Goal: Navigation & Orientation: Find specific page/section

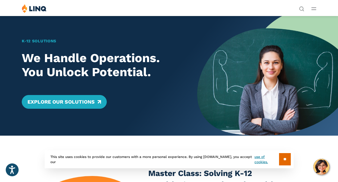
click at [311, 8] on icon "Open Main Menu" at bounding box center [313, 8] width 5 height 3
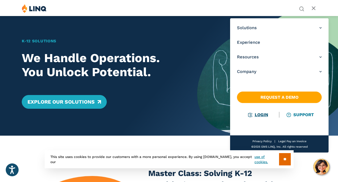
click at [260, 114] on link "Login" at bounding box center [258, 114] width 20 height 5
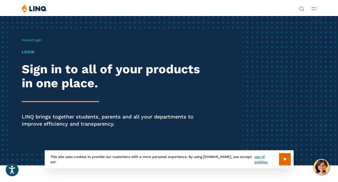
click at [314, 8] on line "Open Main Menu" at bounding box center [314, 8] width 4 height 0
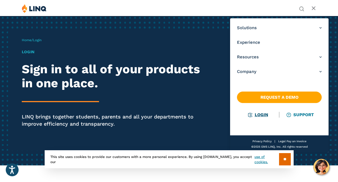
click at [257, 113] on link "Login" at bounding box center [258, 114] width 20 height 5
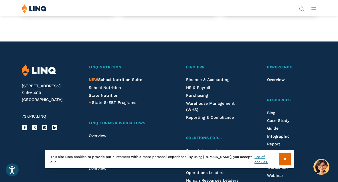
scroll to position [526, 0]
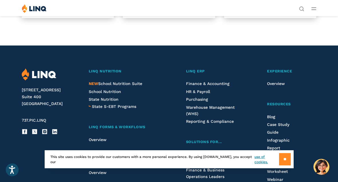
click at [288, 158] on input "**" at bounding box center [285, 159] width 12 height 12
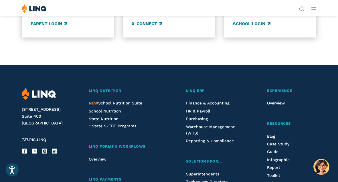
scroll to position [493, 0]
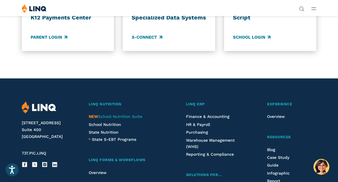
click at [119, 114] on span "NEW School Nutrition Suite" at bounding box center [116, 116] width 54 height 5
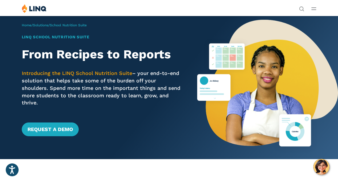
click at [39, 8] on img at bounding box center [34, 8] width 25 height 9
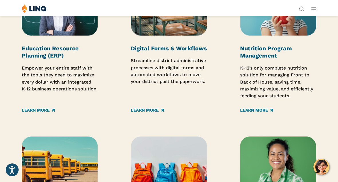
scroll to position [688, 0]
